Goal: Information Seeking & Learning: Learn about a topic

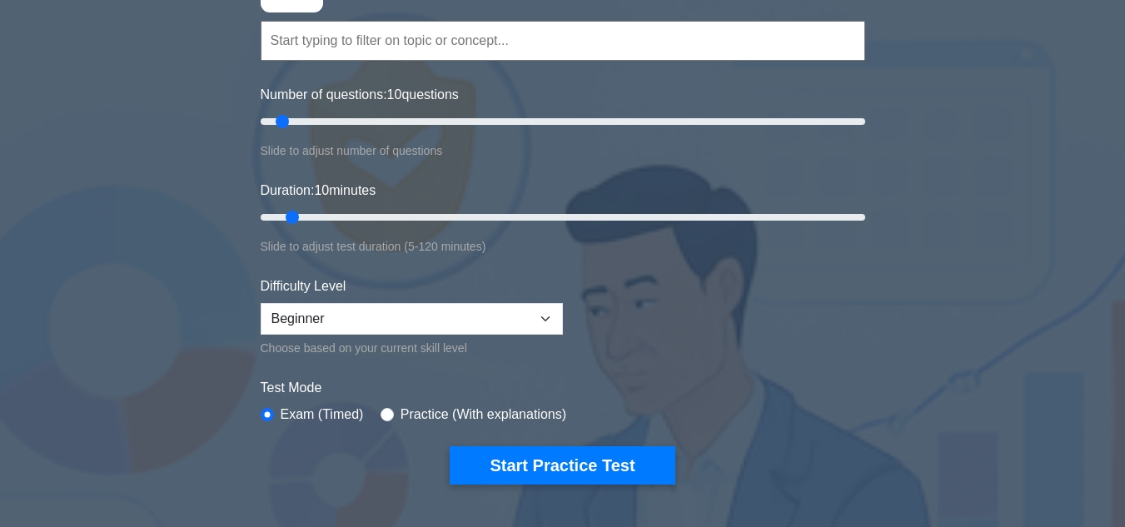
scroll to position [166, 0]
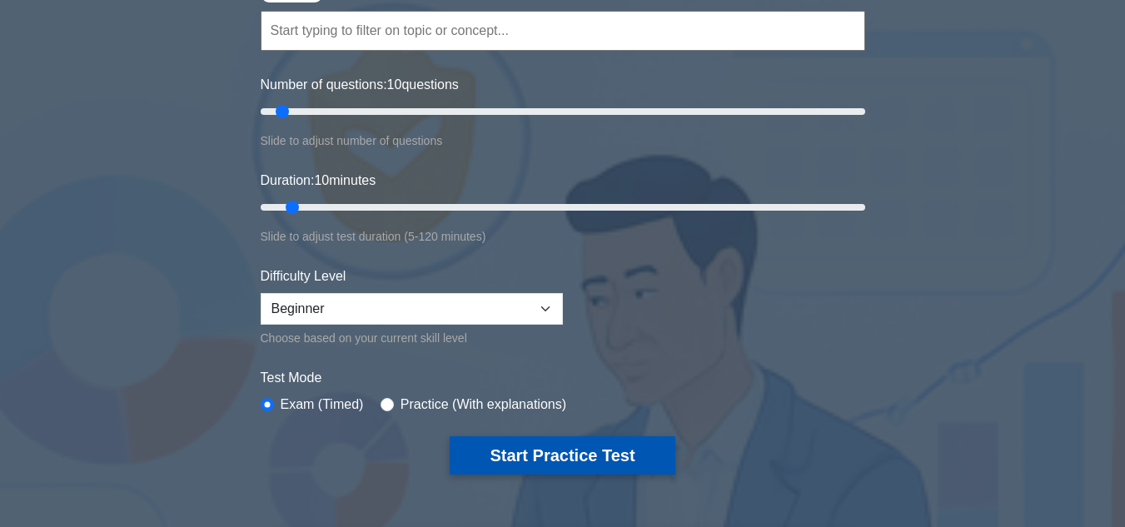
click at [636, 464] on button "Start Practice Test" at bounding box center [561, 455] width 225 height 38
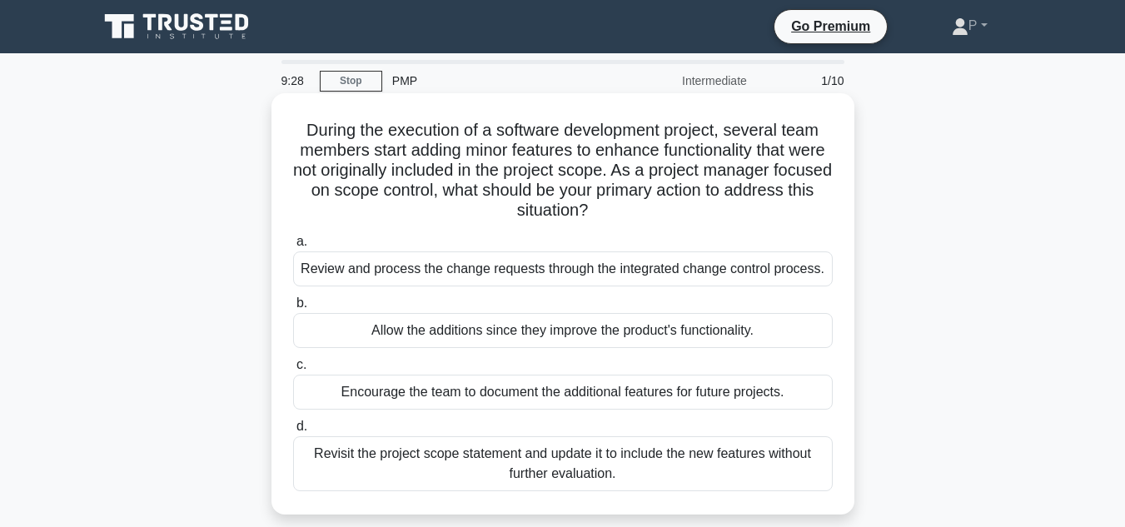
drag, startPoint x: 639, startPoint y: 216, endPoint x: 287, endPoint y: 134, distance: 361.6
click at [290, 135] on div "During the execution of a software development project, several team members st…" at bounding box center [562, 304] width 569 height 408
copy h5 "During the execution of a software development project, several team members st…"
drag, startPoint x: 822, startPoint y: 266, endPoint x: 299, endPoint y: 260, distance: 523.6
click at [299, 260] on div "Review and process the change requests through the integrated change control pr…" at bounding box center [562, 268] width 539 height 35
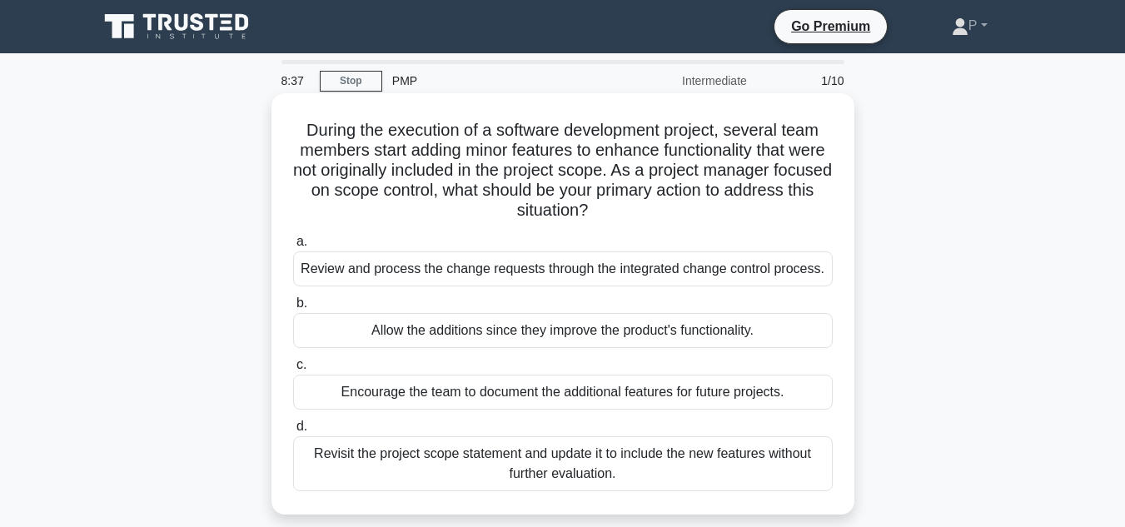
copy div "Review and process the change requests through the integrated change control pr…"
click at [678, 269] on div "Review and process the change requests through the integrated change control pr…" at bounding box center [562, 268] width 539 height 35
click at [293, 247] on input "a. Review and process the change requests through the integrated change control…" at bounding box center [293, 241] width 0 height 11
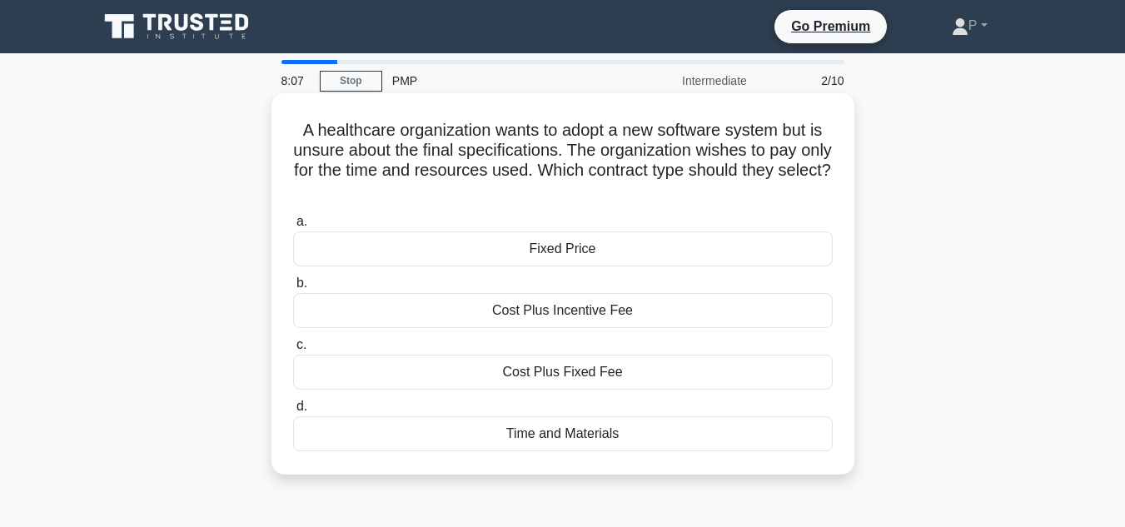
drag, startPoint x: 598, startPoint y: 189, endPoint x: 278, endPoint y: 126, distance: 325.8
click at [278, 126] on div "A healthcare organization wants to adopt a new software system but is unsure ab…" at bounding box center [562, 284] width 569 height 368
copy h5 "A healthcare organization wants to adopt a new software system but is unsure ab…"
click at [631, 439] on div "Time and Materials" at bounding box center [562, 433] width 539 height 35
click at [293, 412] on input "d. Time and Materials" at bounding box center [293, 406] width 0 height 11
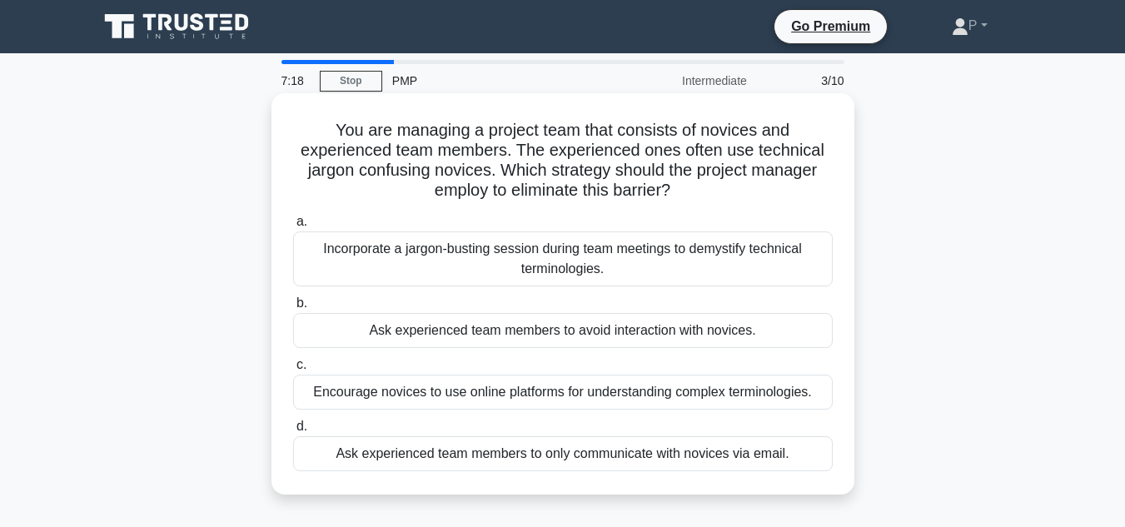
drag, startPoint x: 682, startPoint y: 192, endPoint x: 320, endPoint y: 133, distance: 366.9
click at [320, 133] on h5 "You are managing a project team that consists of novices and experienced team m…" at bounding box center [562, 161] width 543 height 82
copy h5 "You are managing a project team that consists of novices and experienced team m…"
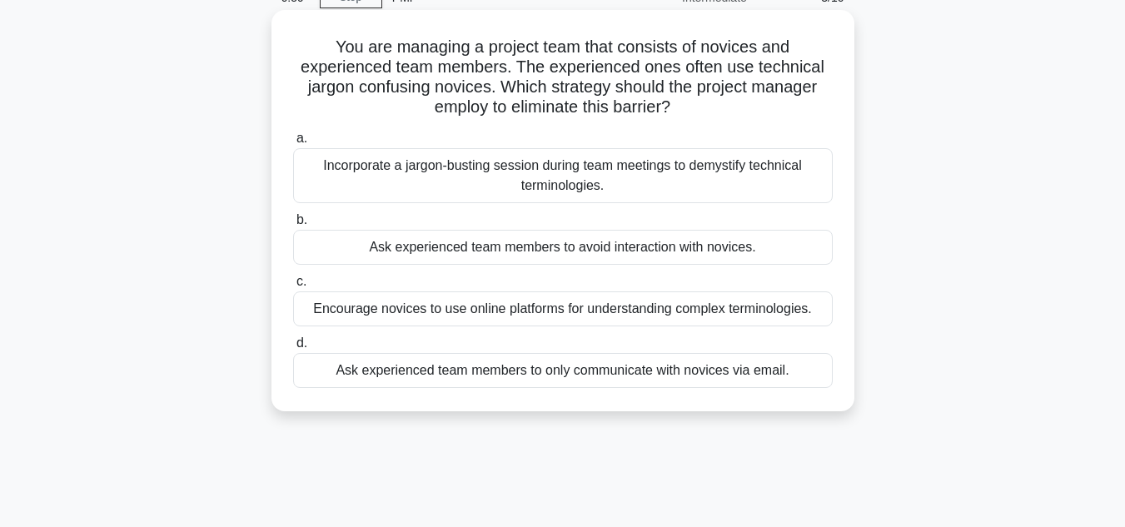
drag, startPoint x: 821, startPoint y: 312, endPoint x: 305, endPoint y: 315, distance: 515.3
click at [305, 315] on div "Encourage novices to use online platforms for understanding complex terminologi…" at bounding box center [562, 308] width 539 height 35
copy div "Encourage novices to use online platforms for understanding complex terminologi…"
click at [447, 311] on div "Encourage novices to use online platforms for understanding complex terminologi…" at bounding box center [562, 308] width 539 height 35
click at [293, 287] on input "c. Encourage novices to use online platforms for understanding complex terminol…" at bounding box center [293, 281] width 0 height 11
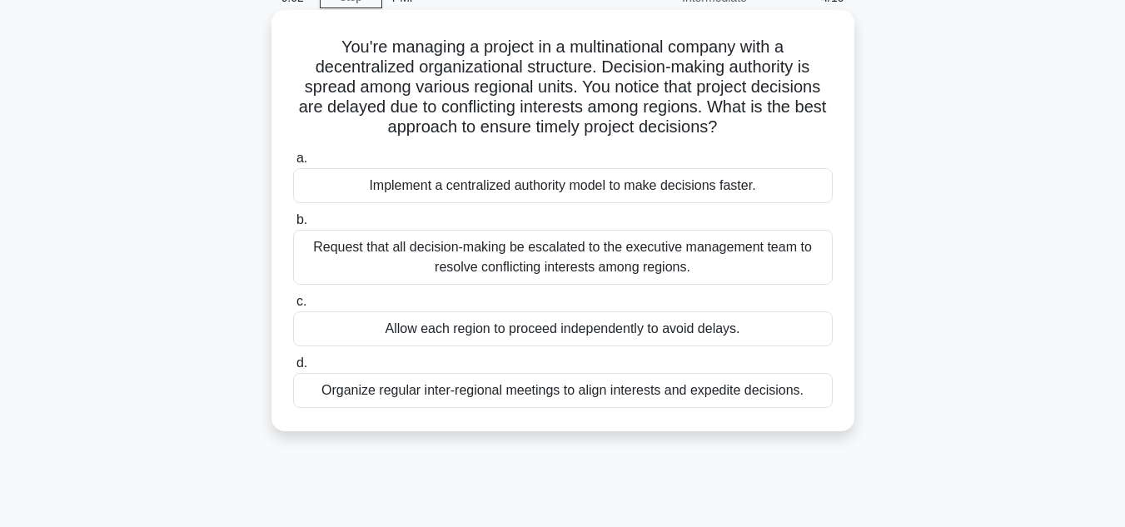
drag, startPoint x: 739, startPoint y: 126, endPoint x: 325, endPoint y: 57, distance: 419.4
click at [325, 57] on h5 "You're managing a project in a multinational company with a decentralized organ…" at bounding box center [562, 88] width 543 height 102
drag, startPoint x: 330, startPoint y: 43, endPoint x: 747, endPoint y: 125, distance: 424.9
click at [747, 125] on h5 "You're managing a project in a multinational company with a decentralized organ…" at bounding box center [562, 88] width 543 height 102
copy h5 "You're managing a project in a multinational company with a decentralized organ…"
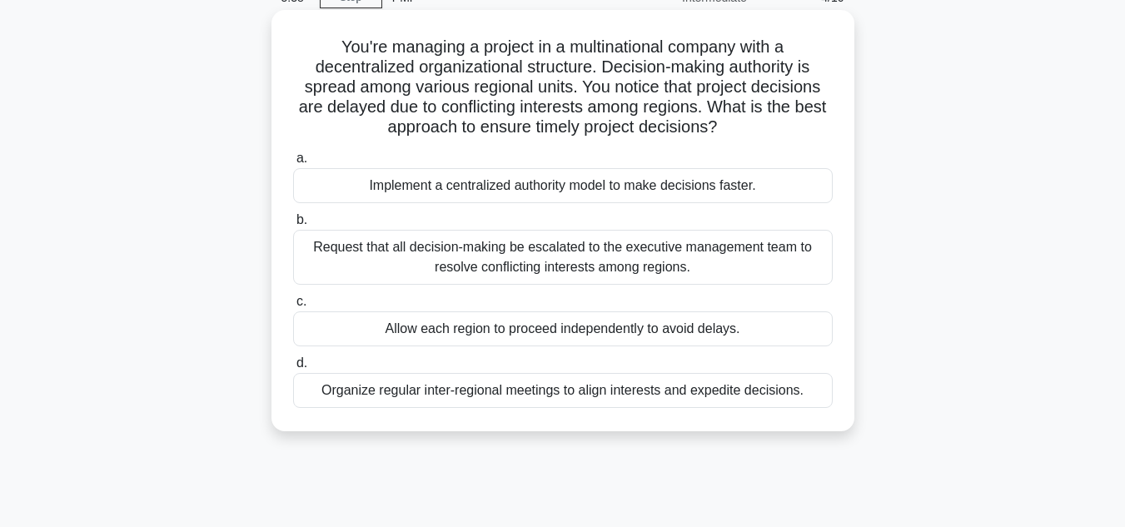
drag, startPoint x: 808, startPoint y: 392, endPoint x: 304, endPoint y: 420, distance: 505.2
click at [314, 421] on div "You're managing a project in a multinational company with a decentralized organ…" at bounding box center [562, 221] width 569 height 408
copy div "Organize regular inter-regional meetings to align interests and expedite decisi…"
click at [478, 398] on div "Organize regular inter-regional meetings to align interests and expedite decisi…" at bounding box center [562, 390] width 539 height 35
click at [293, 369] on input "d. Organize regular inter-regional meetings to align interests and expedite dec…" at bounding box center [293, 363] width 0 height 11
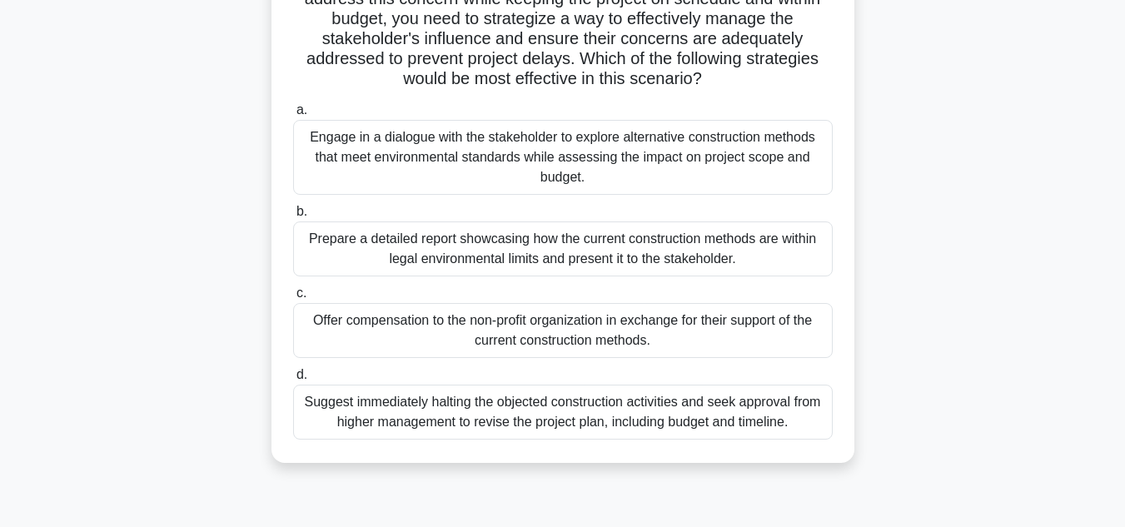
scroll to position [372, 0]
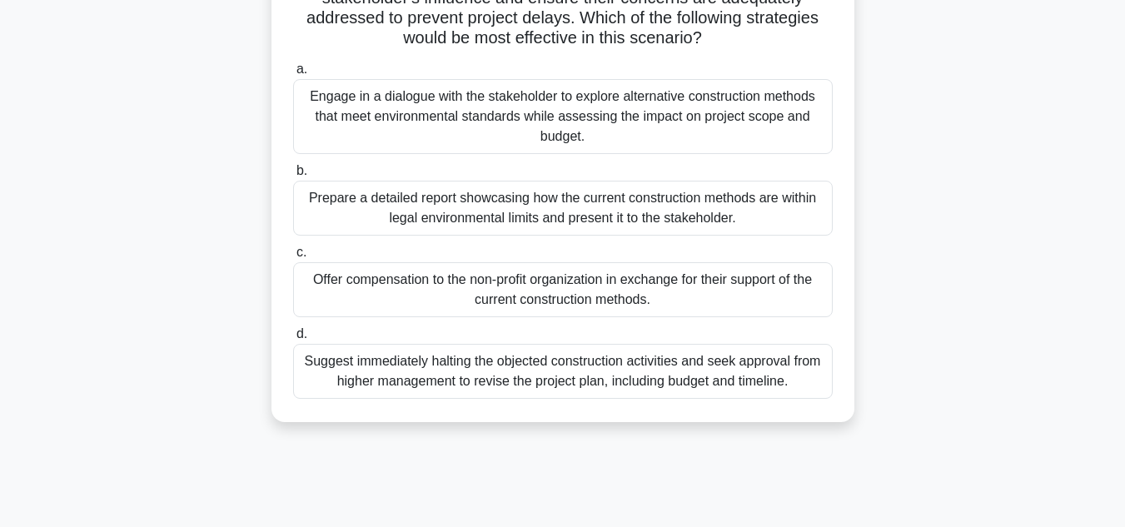
click at [630, 126] on div "Engage in a dialogue with the stakeholder to explore alternative construction m…" at bounding box center [562, 116] width 539 height 75
click at [293, 75] on input "a. Engage in a dialogue with the stakeholder to explore alternative constructio…" at bounding box center [293, 69] width 0 height 11
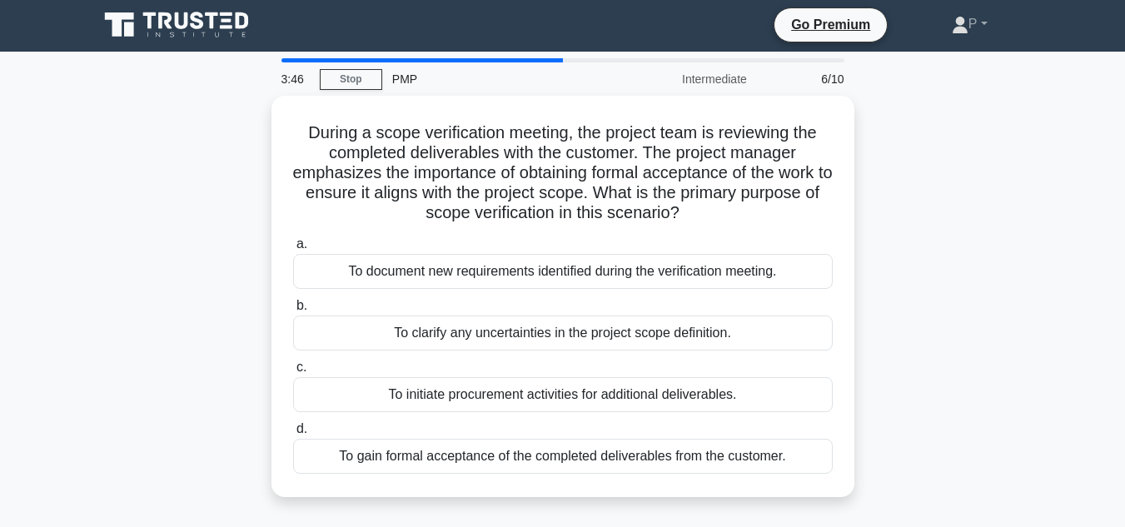
scroll to position [0, 0]
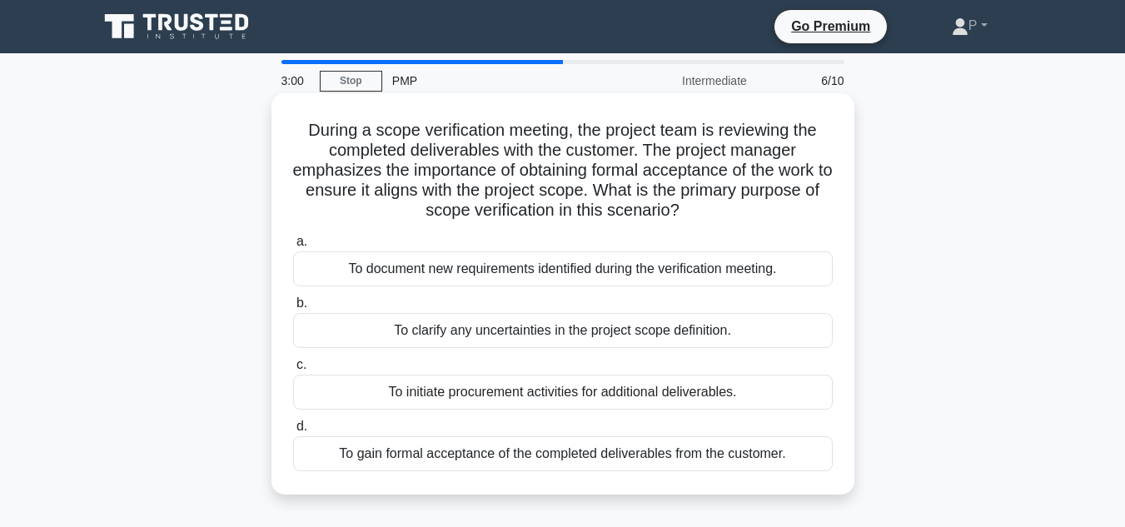
drag, startPoint x: 693, startPoint y: 211, endPoint x: 287, endPoint y: 137, distance: 412.9
click at [287, 137] on div "During a scope verification meeting, the project team is reviewing the complete…" at bounding box center [562, 294] width 569 height 388
copy h5 "During a scope verification meeting, the project team is reviewing the complete…"
drag, startPoint x: 790, startPoint y: 454, endPoint x: 335, endPoint y: 459, distance: 454.5
click at [335, 459] on div "To gain formal acceptance of the completed deliverables from the customer." at bounding box center [562, 453] width 539 height 35
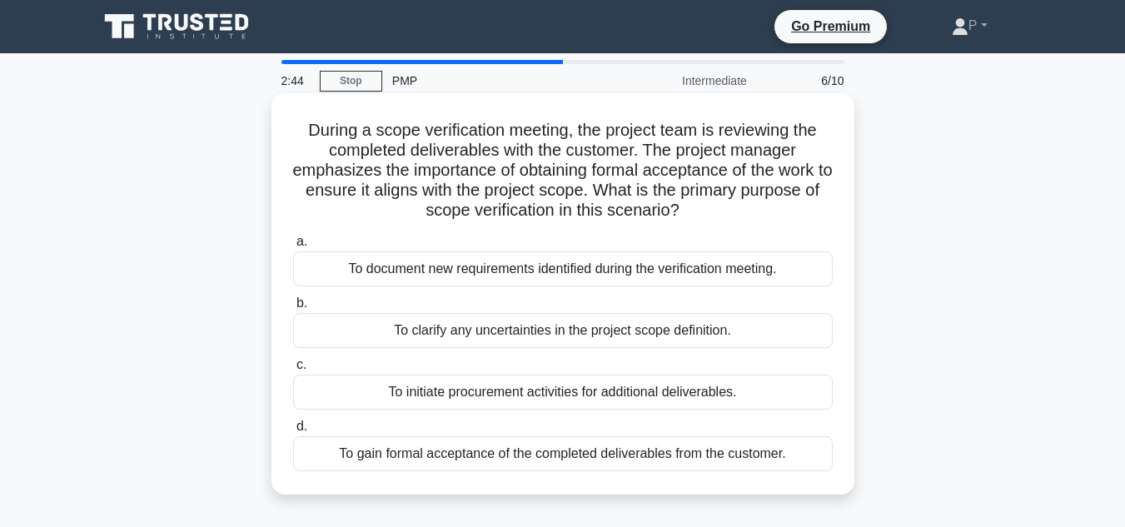
copy div "To gain formal acceptance of the completed deliverables from the customer."
click at [645, 449] on div "To gain formal acceptance of the completed deliverables from the customer." at bounding box center [562, 453] width 539 height 35
click at [293, 432] on input "d. To gain formal acceptance of the completed deliverables from the customer." at bounding box center [293, 426] width 0 height 11
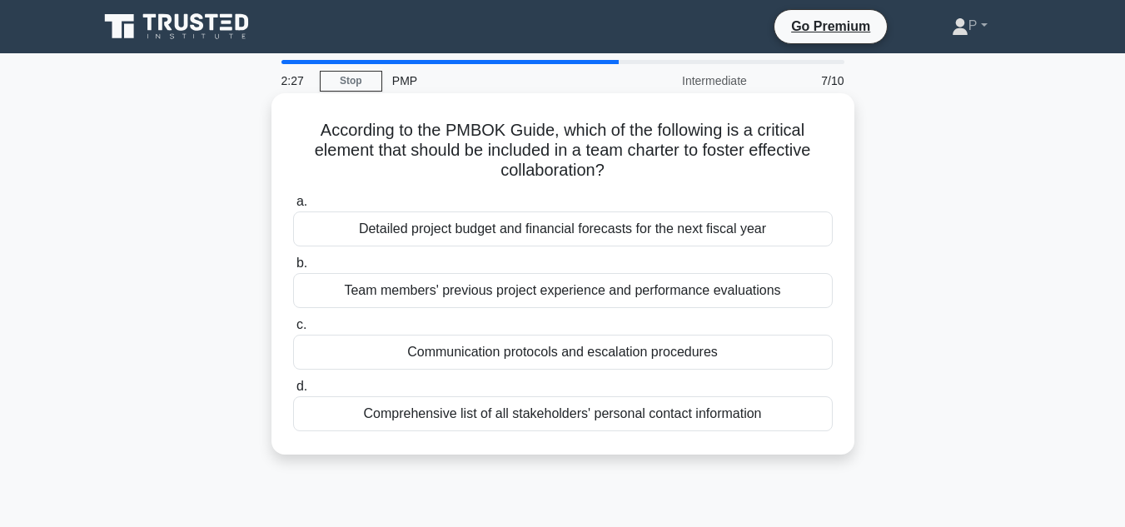
drag, startPoint x: 613, startPoint y: 173, endPoint x: 311, endPoint y: 137, distance: 304.3
click at [311, 137] on h5 "According to the PMBOK Guide, which of the following is a critical element that…" at bounding box center [562, 151] width 543 height 62
copy h5 "According to the PMBOK Guide, which of the following is a critical element that…"
drag, startPoint x: 798, startPoint y: 293, endPoint x: 343, endPoint y: 303, distance: 455.4
click at [343, 303] on div "Team members' previous project experience and performance evaluations" at bounding box center [562, 290] width 539 height 35
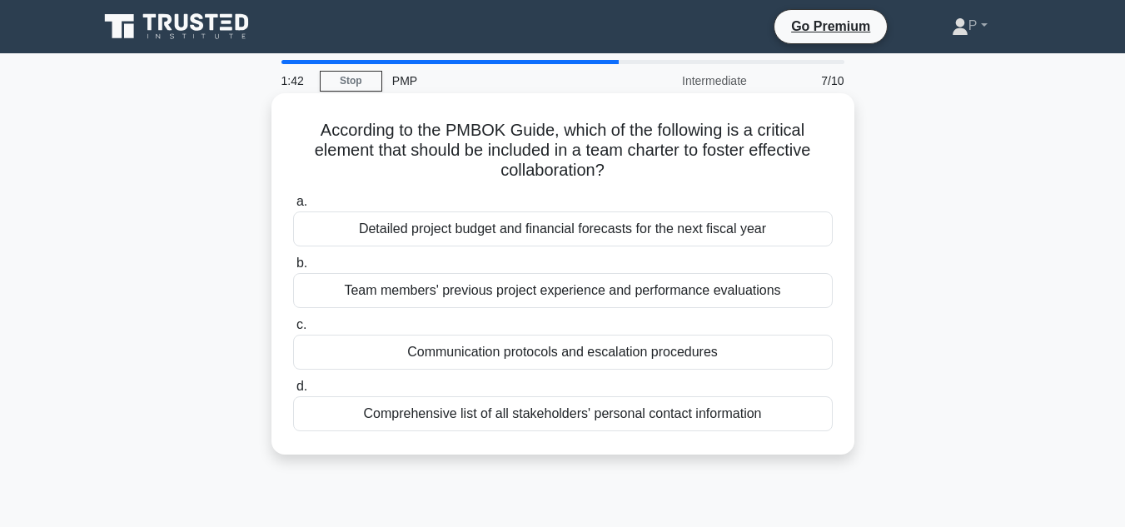
drag, startPoint x: 731, startPoint y: 354, endPoint x: 398, endPoint y: 328, distance: 334.0
click at [402, 331] on label "c. Communication protocols and escalation procedures" at bounding box center [562, 342] width 539 height 55
click at [700, 349] on div "Communication protocols and escalation procedures" at bounding box center [562, 352] width 539 height 35
click at [293, 330] on input "c. Communication protocols and escalation procedures" at bounding box center [293, 325] width 0 height 11
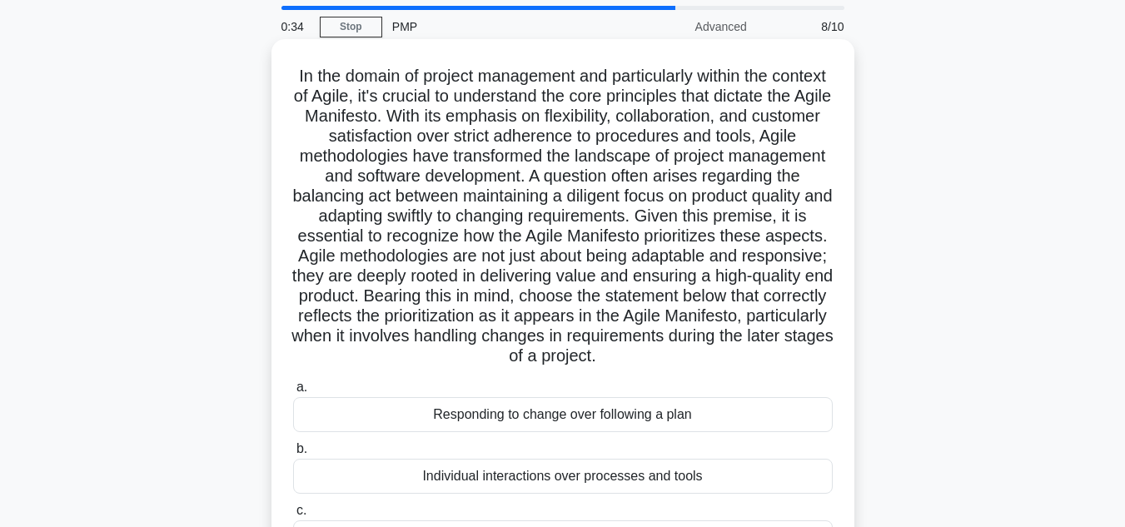
scroll to position [83, 0]
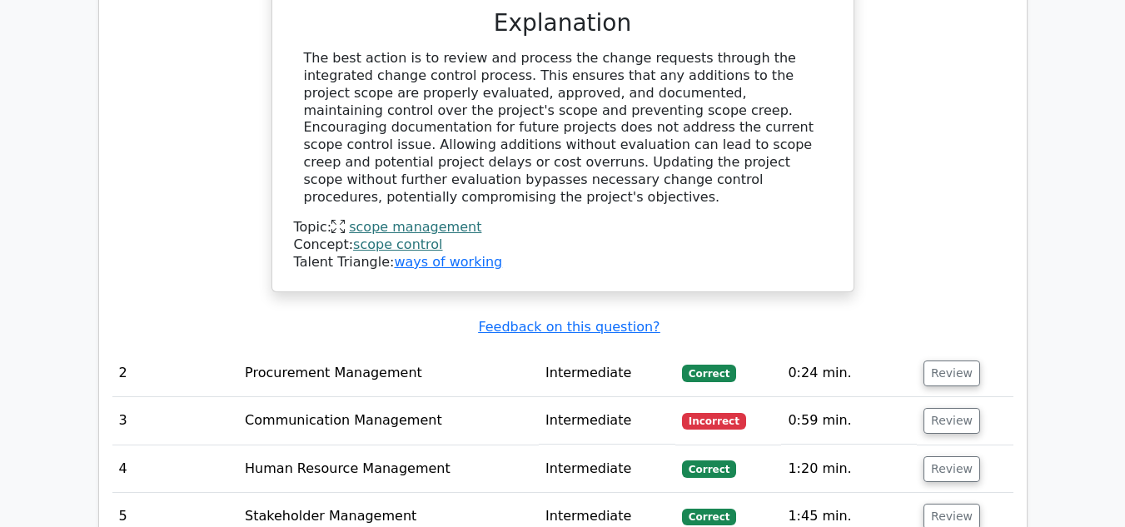
scroll to position [1998, 0]
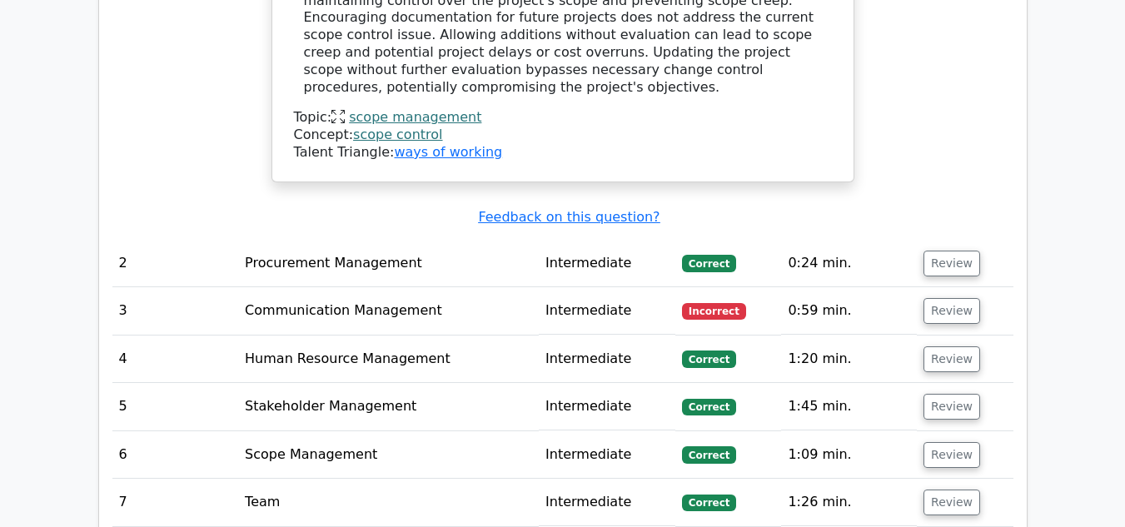
click at [353, 287] on td "Communication Management" at bounding box center [388, 310] width 300 height 47
click at [954, 298] on button "Review" at bounding box center [951, 311] width 57 height 26
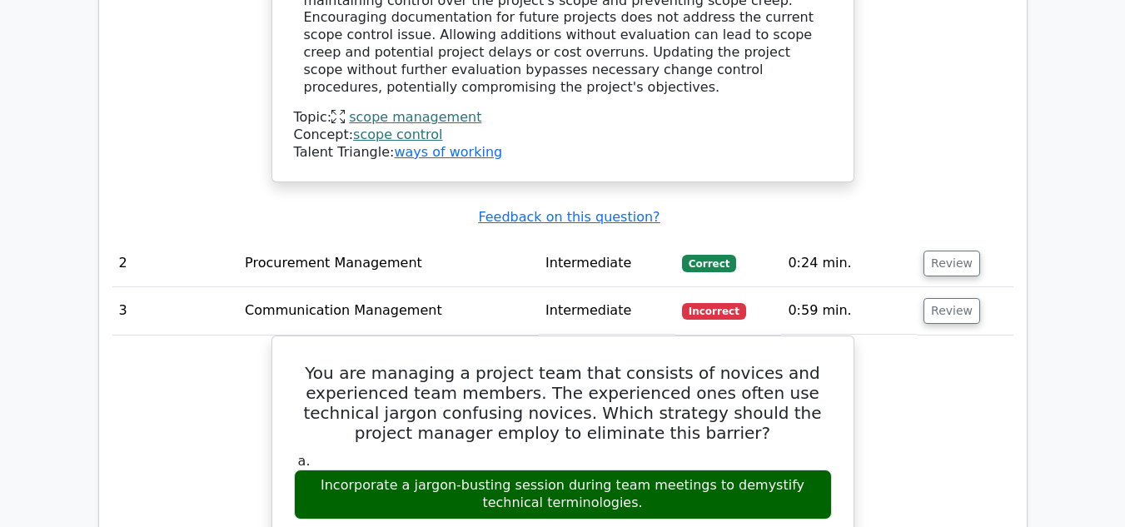
scroll to position [2081, 0]
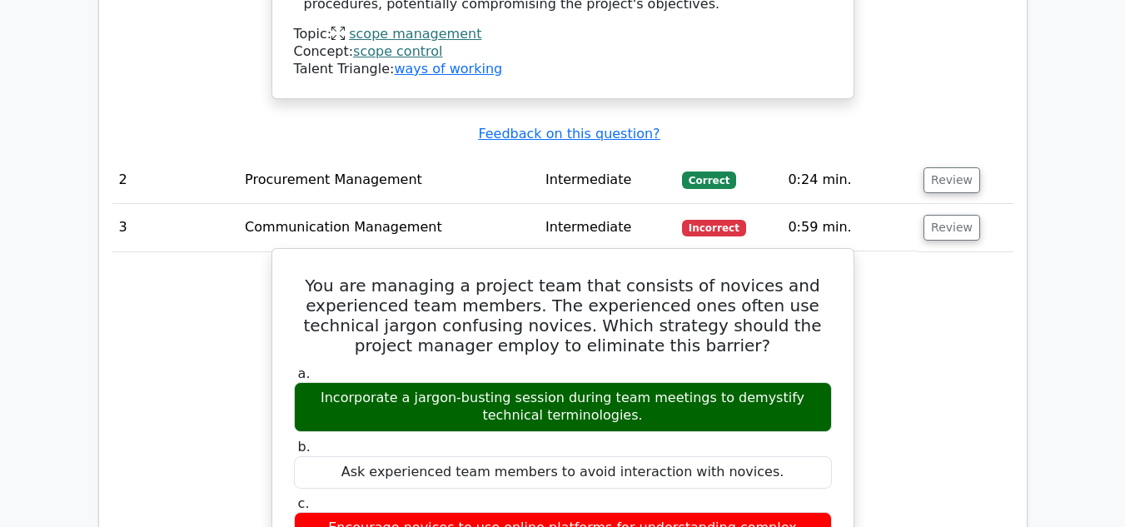
drag, startPoint x: 608, startPoint y: 375, endPoint x: 310, endPoint y: 367, distance: 297.3
click at [310, 382] on div "Incorporate a jargon-busting session during team meetings to demystify technica…" at bounding box center [563, 407] width 538 height 50
copy div "Incorporate a jargon-busting session during team meetings to demystify technica…"
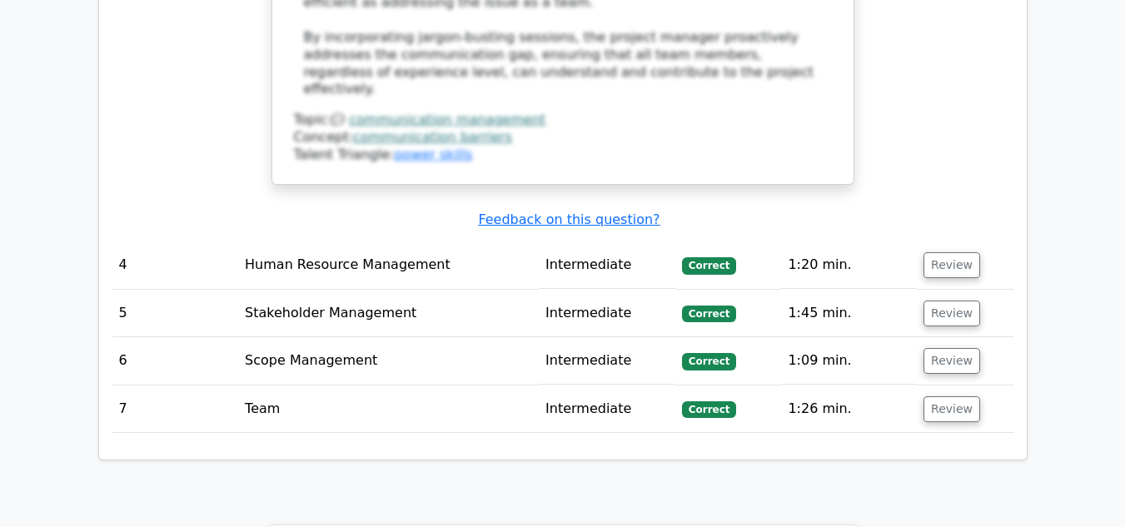
scroll to position [2997, 0]
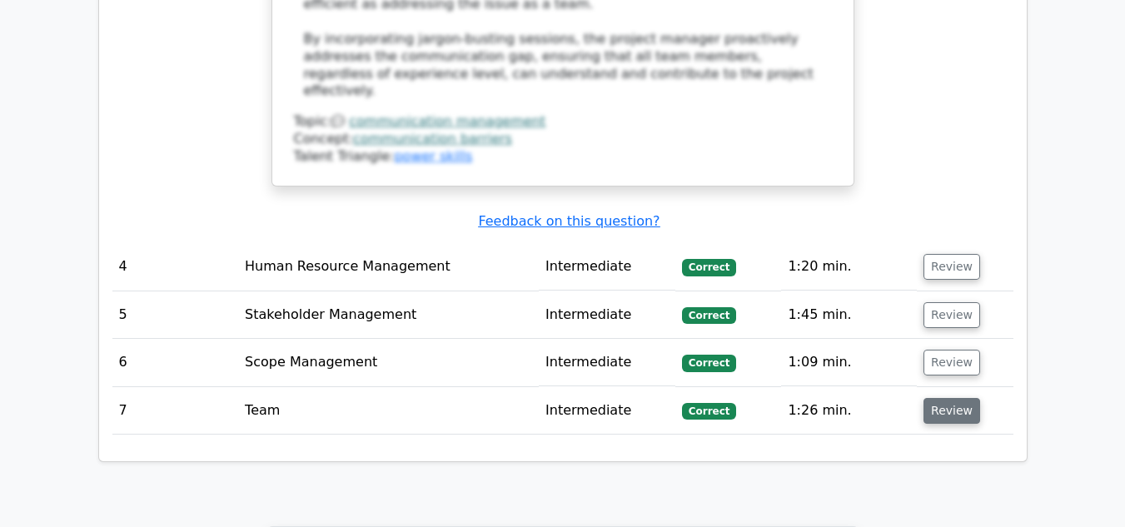
click at [953, 398] on button "Review" at bounding box center [951, 411] width 57 height 26
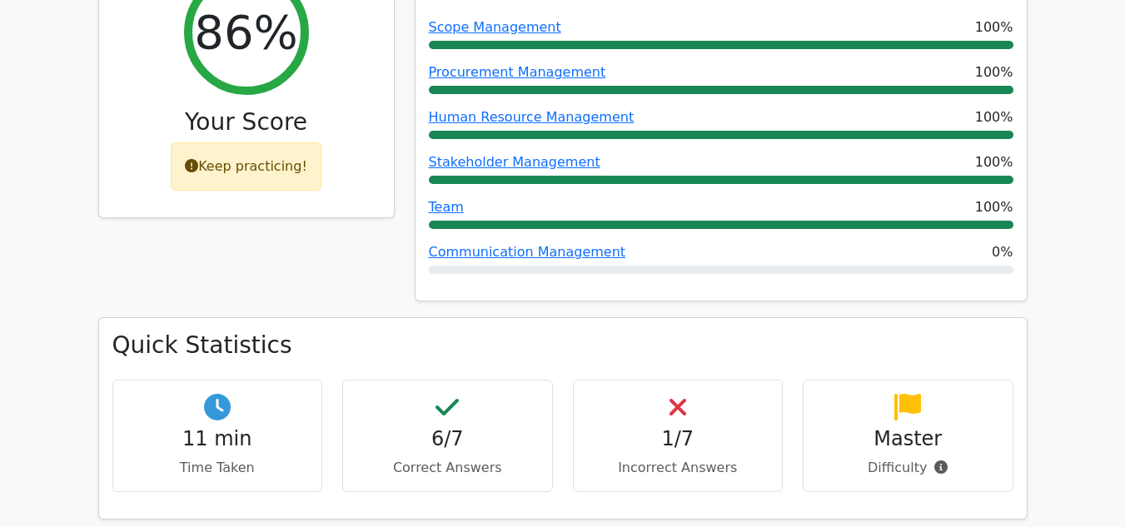
scroll to position [499, 0]
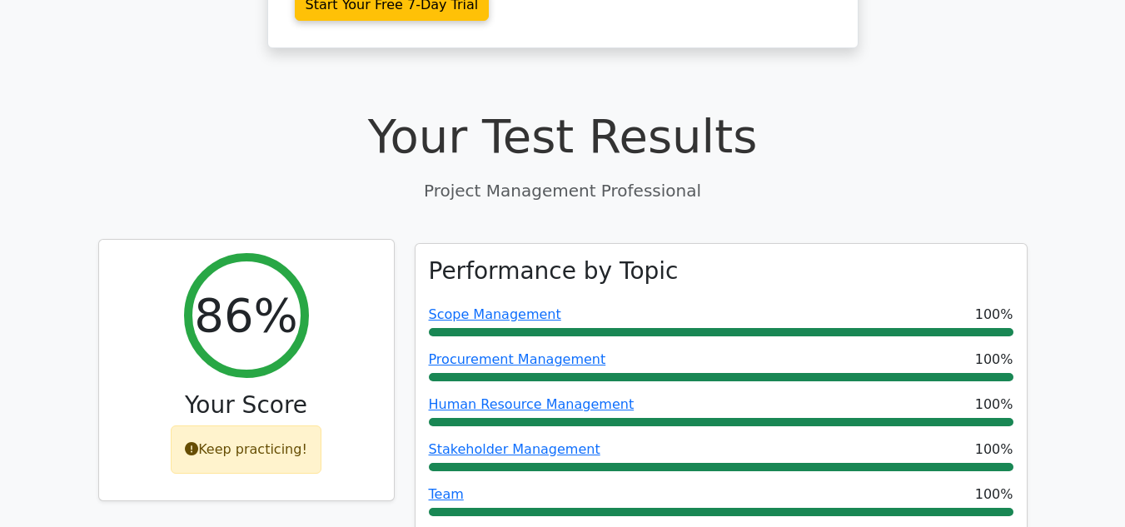
click at [231, 435] on div "Keep practicing!" at bounding box center [246, 449] width 151 height 48
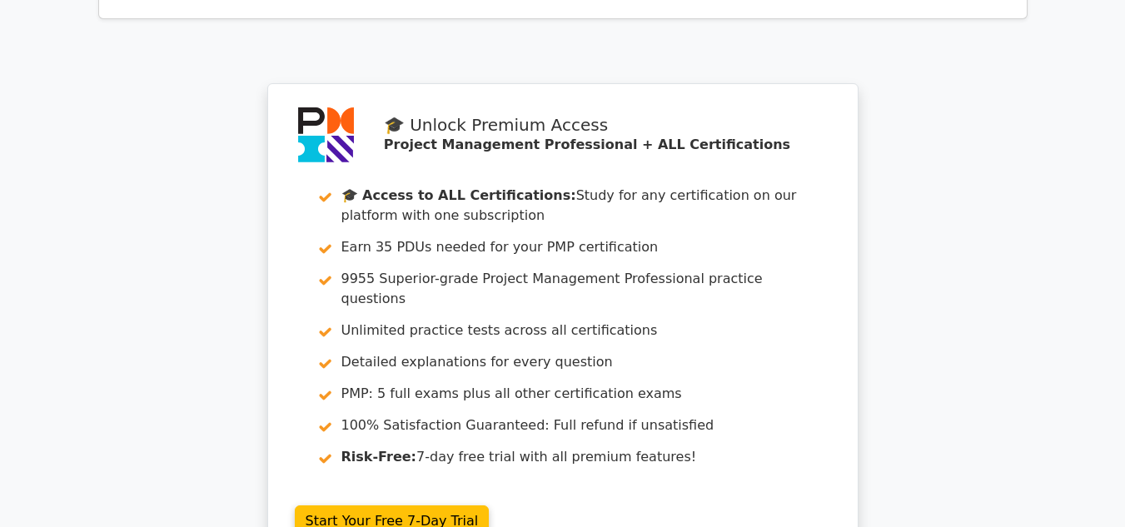
scroll to position [4648, 0]
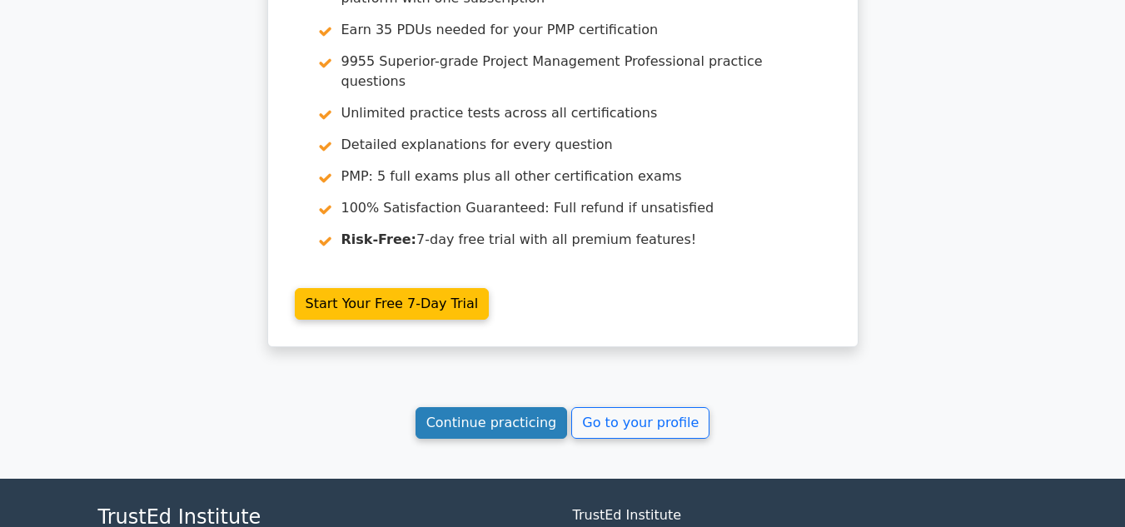
click at [478, 407] on link "Continue practicing" at bounding box center [491, 423] width 152 height 32
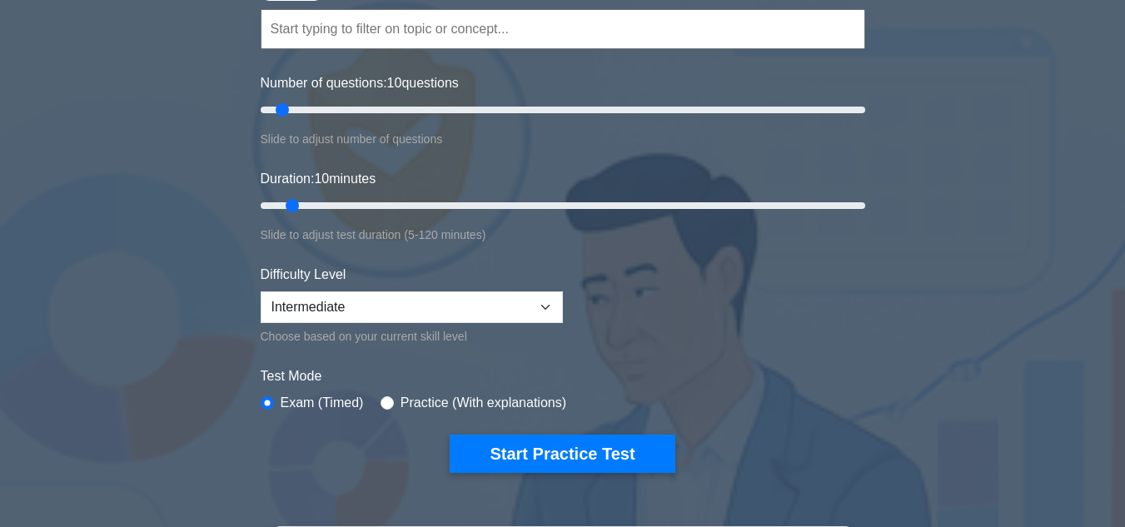
scroll to position [250, 0]
